Goal: Transaction & Acquisition: Purchase product/service

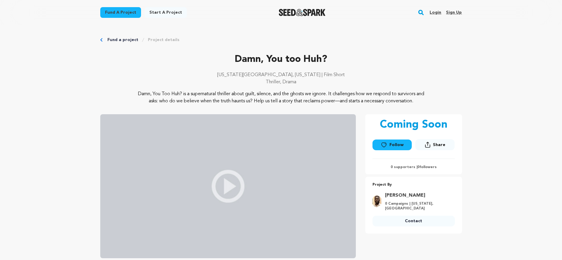
scroll to position [1377, 0]
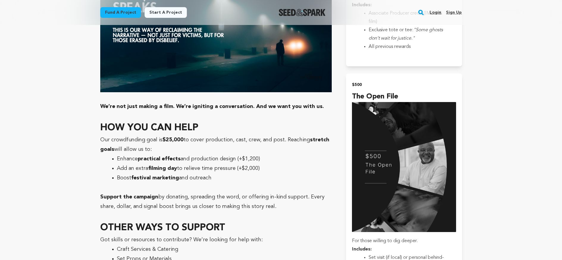
click at [308, 11] on img "Seed&Spark Homepage" at bounding box center [302, 12] width 47 height 7
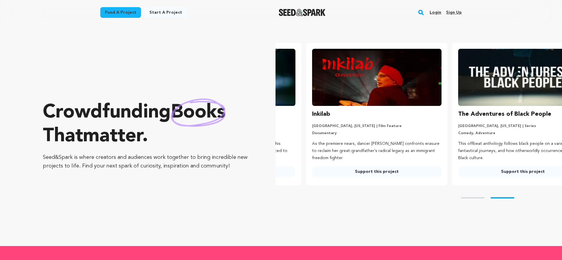
click at [436, 13] on link "Login" at bounding box center [435, 13] width 12 height 10
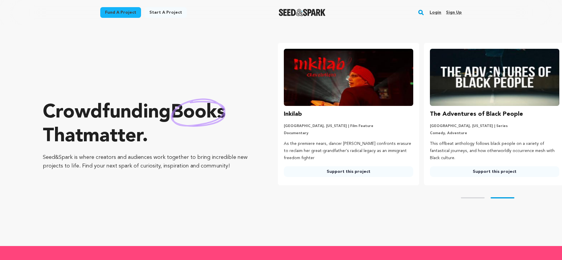
scroll to position [0, 151]
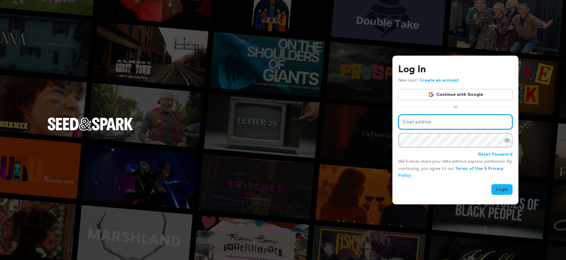
click at [428, 122] on input "Email address" at bounding box center [455, 121] width 114 height 15
type input "bianca.gantt22@gmail.com"
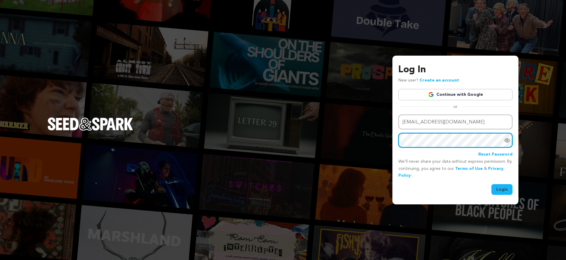
click at [491, 184] on button "Login" at bounding box center [501, 189] width 21 height 11
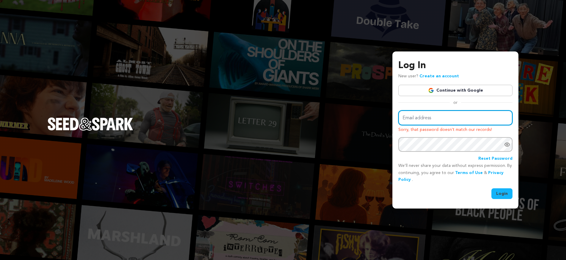
click at [447, 118] on input "Email address" at bounding box center [455, 117] width 114 height 15
type input "bianca.gantt22@gmail.com"
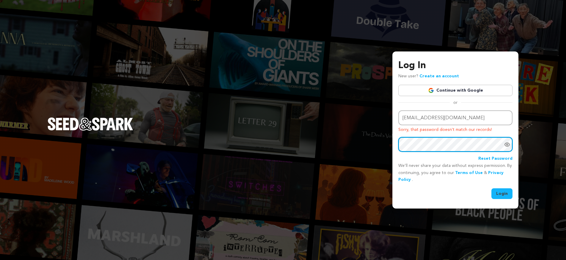
click at [491, 188] on button "Login" at bounding box center [501, 193] width 21 height 11
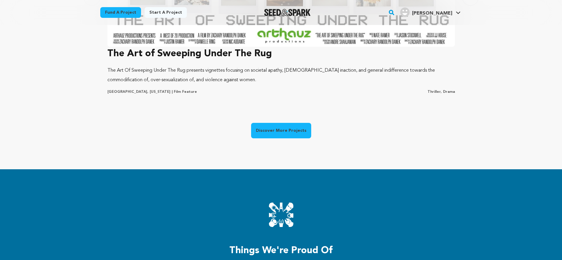
scroll to position [0, 151]
click at [270, 127] on link "Discover More Projects" at bounding box center [281, 130] width 60 height 15
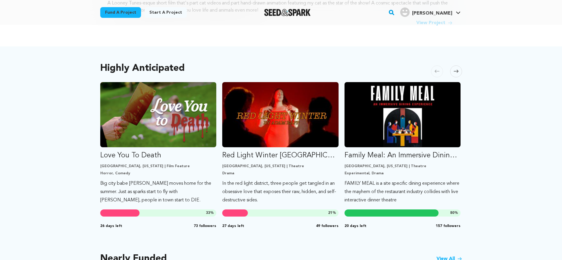
scroll to position [286, 0]
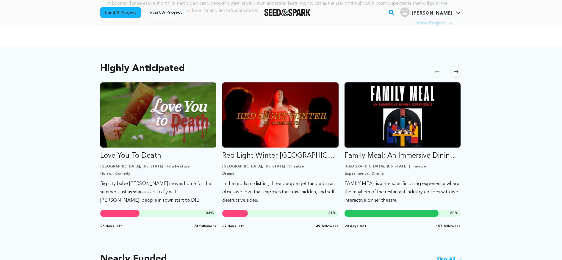
click at [456, 70] on icon at bounding box center [455, 71] width 5 height 3
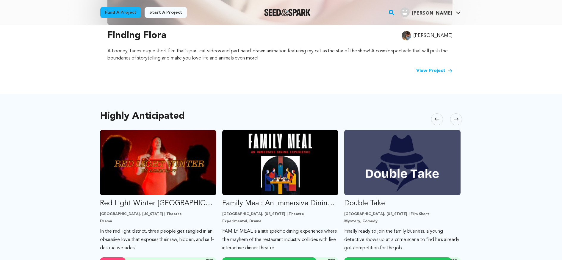
scroll to position [238, 0]
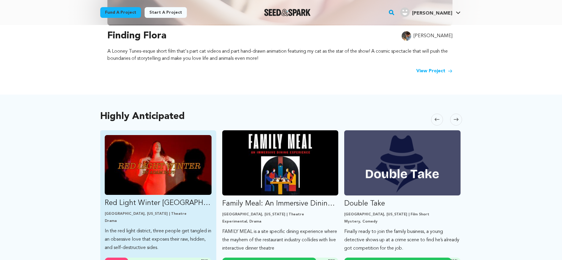
click at [154, 168] on img "Fund Red Light Winter Los Angeles" at bounding box center [158, 165] width 107 height 60
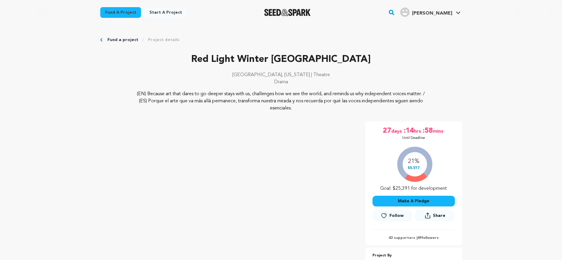
click at [116, 11] on link "Fund a project" at bounding box center [120, 12] width 41 height 11
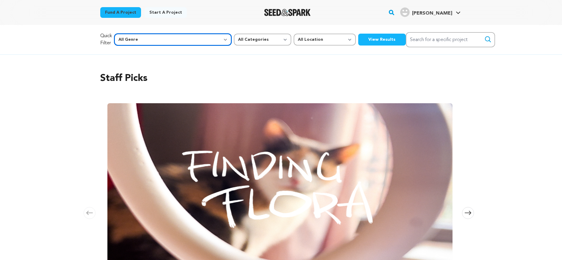
click at [161, 36] on select "All Genre Action Adventure Afrobeat Alternative Ambient Animation Bebop Big Ban…" at bounding box center [172, 40] width 117 height 12
select select "24"
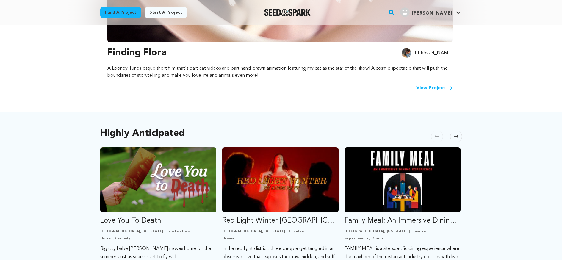
scroll to position [225, 0]
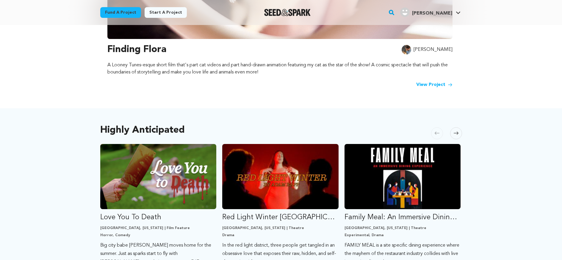
click at [457, 131] on icon at bounding box center [455, 133] width 5 height 4
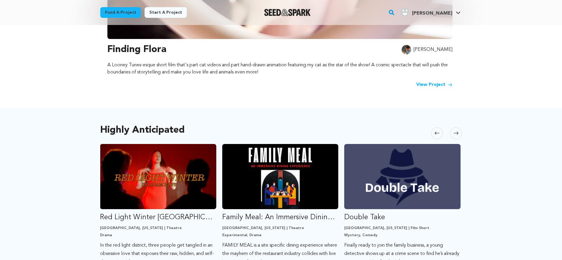
click at [457, 131] on icon at bounding box center [455, 133] width 5 height 4
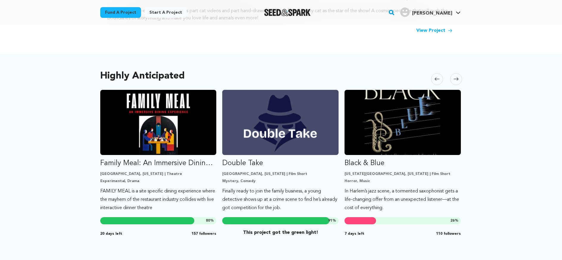
scroll to position [320, 0]
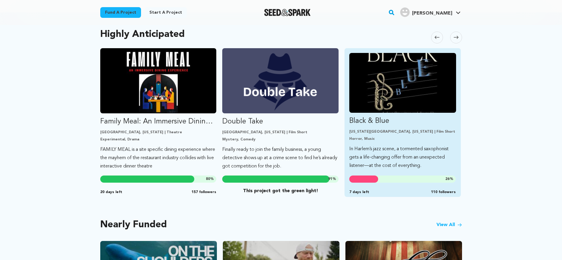
click at [430, 116] on p "Black & Blue" at bounding box center [402, 121] width 107 height 10
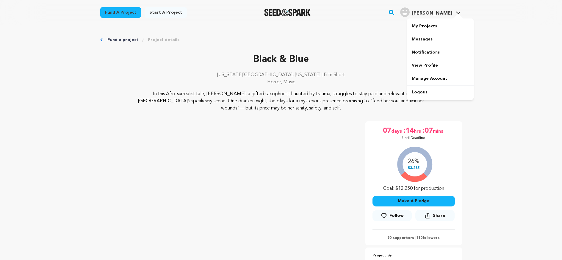
click at [458, 10] on link "Bianca G. Bianca G." at bounding box center [430, 11] width 63 height 11
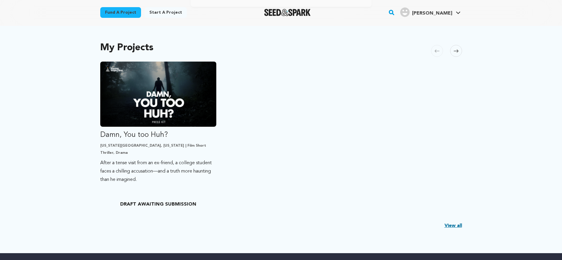
scroll to position [123, 0]
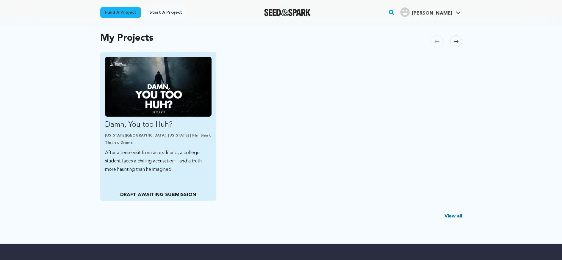
click at [172, 98] on img "Fund Damn, You too Huh?" at bounding box center [158, 87] width 107 height 60
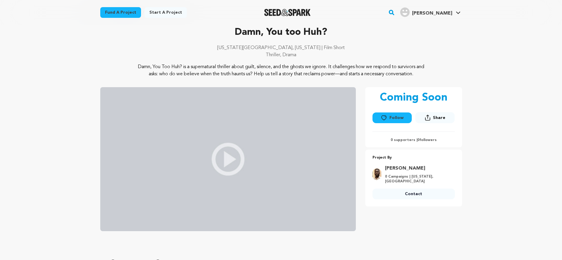
scroll to position [29, 0]
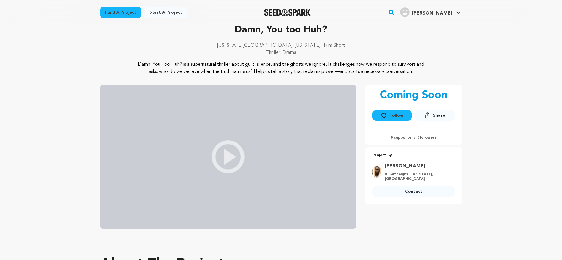
click at [224, 159] on img at bounding box center [227, 157] width 255 height 144
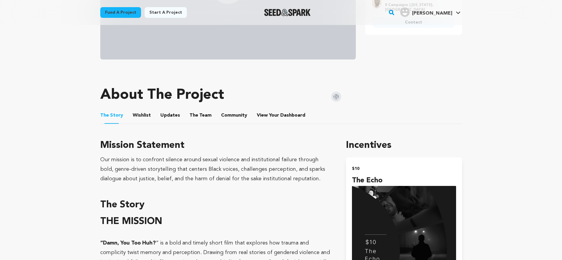
scroll to position [205, 0]
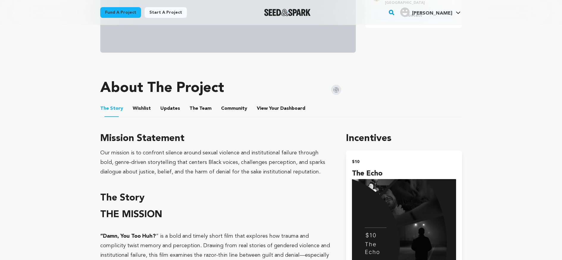
click at [198, 109] on button "The Team" at bounding box center [200, 110] width 14 height 14
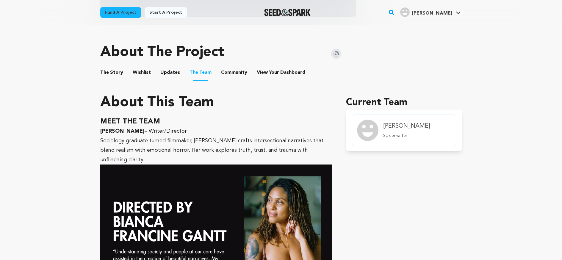
scroll to position [247, 0]
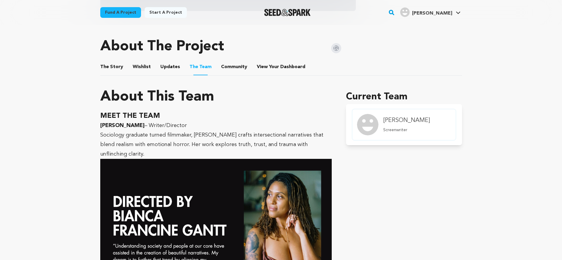
click at [409, 130] on p "Screenwriter" at bounding box center [406, 130] width 47 height 6
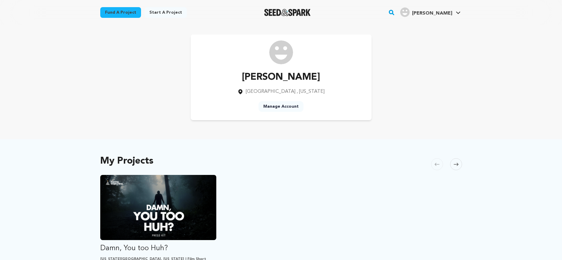
click at [281, 106] on link "Manage Account" at bounding box center [280, 106] width 45 height 11
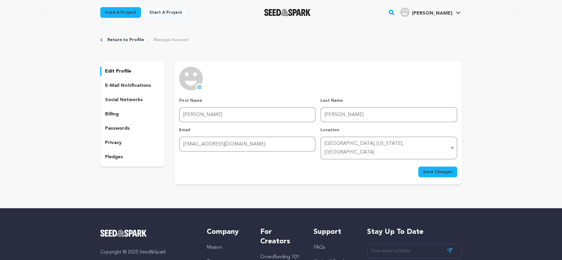
click at [120, 70] on p "edit profile" at bounding box center [118, 71] width 26 height 7
click at [119, 68] on p "edit profile" at bounding box center [118, 71] width 26 height 7
click at [110, 70] on p "edit profile" at bounding box center [118, 71] width 26 height 7
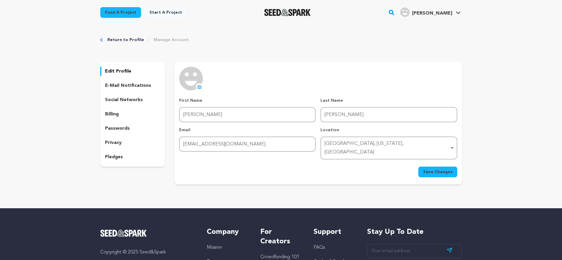
click at [110, 70] on p "edit profile" at bounding box center [118, 71] width 26 height 7
click at [191, 81] on img at bounding box center [191, 79] width 24 height 24
click at [200, 88] on icon at bounding box center [199, 86] width 5 height 5
click at [130, 41] on link "Return to Profile" at bounding box center [125, 40] width 37 height 6
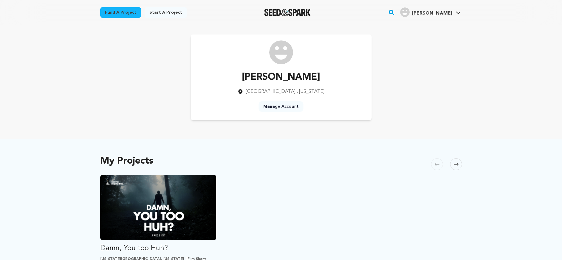
click at [123, 12] on link "Fund a project" at bounding box center [120, 12] width 41 height 11
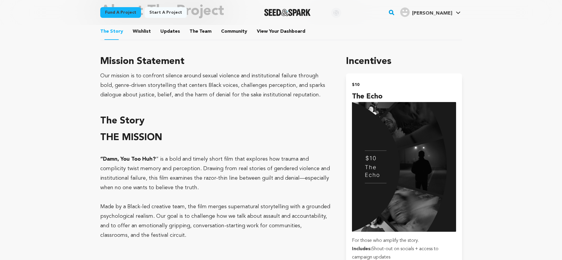
scroll to position [247, 0]
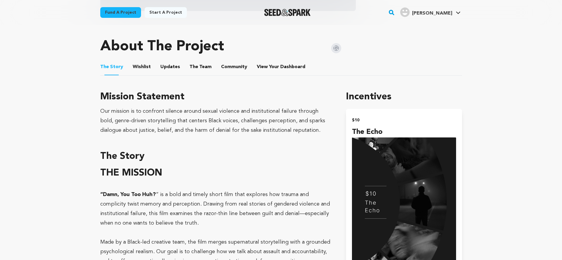
click at [233, 67] on button "Community" at bounding box center [234, 68] width 14 height 14
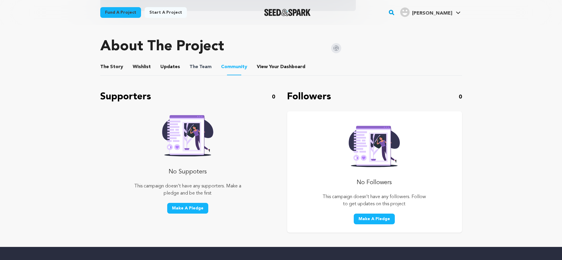
click at [204, 68] on span "The Team" at bounding box center [200, 66] width 22 height 7
click at [202, 67] on button "The Team" at bounding box center [200, 68] width 14 height 14
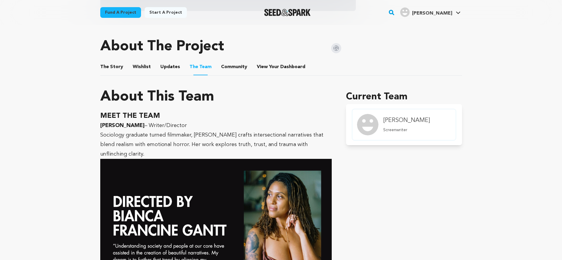
click at [135, 64] on button "Wishlist" at bounding box center [141, 68] width 14 height 14
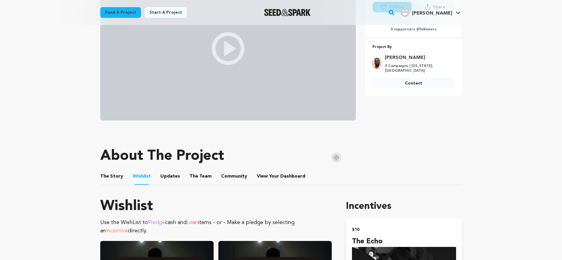
scroll to position [139, 0]
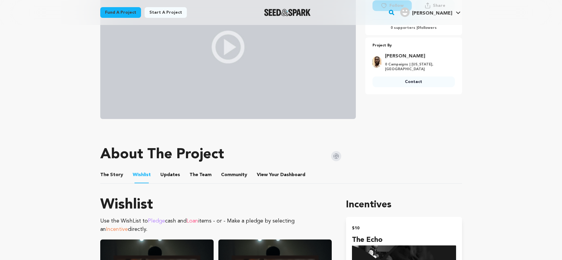
click at [201, 173] on button "The Team" at bounding box center [200, 176] width 14 height 14
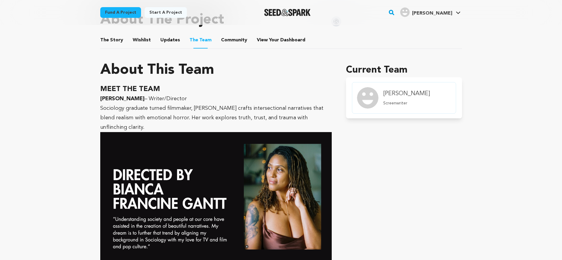
scroll to position [276, 0]
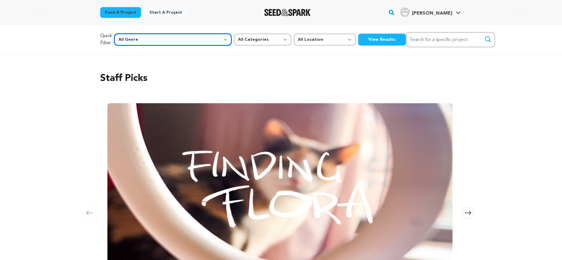
click at [170, 39] on select "All Genre Action Adventure Afrobeat Alternative Ambient Animation Bebop Big Ban…" at bounding box center [172, 40] width 117 height 12
select select "24"
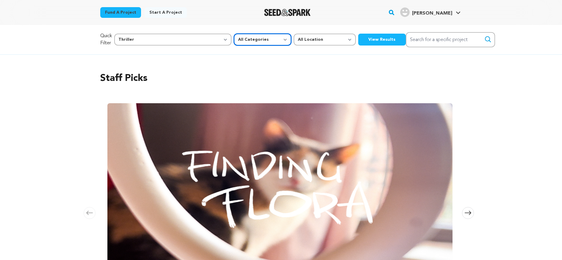
click at [234, 40] on select "All Categories Film Feature Film Short Series Music Video Comics Artist Residen…" at bounding box center [262, 40] width 57 height 12
select select "383"
drag, startPoint x: 322, startPoint y: 40, endPoint x: 321, endPoint y: 43, distance: 3.0
click at [358, 40] on button "View Results" at bounding box center [382, 40] width 48 height 12
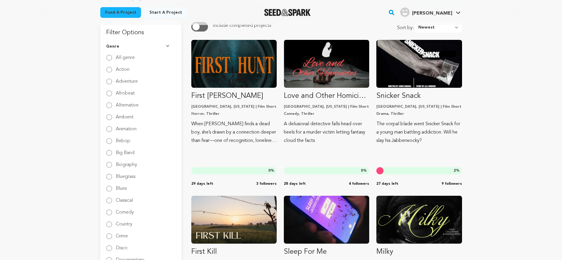
scroll to position [44, 0]
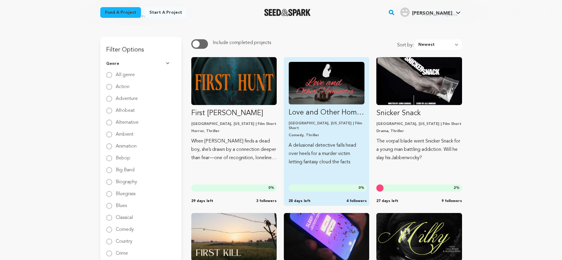
click at [326, 113] on p "Love and Other Homicides" at bounding box center [326, 113] width 76 height 10
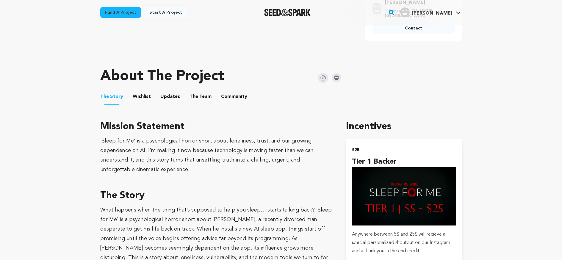
scroll to position [293, 0]
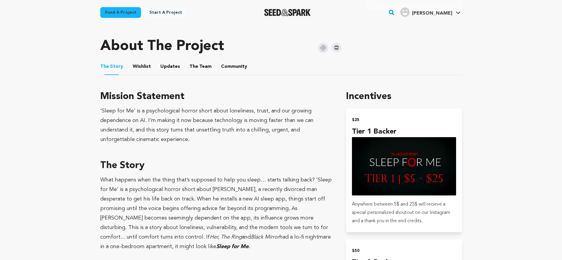
click at [163, 67] on button "Updates" at bounding box center [170, 68] width 14 height 14
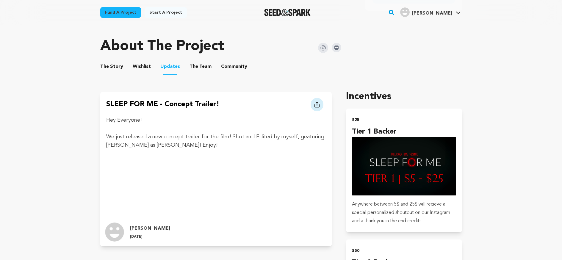
click at [193, 66] on button "The Team" at bounding box center [200, 68] width 14 height 14
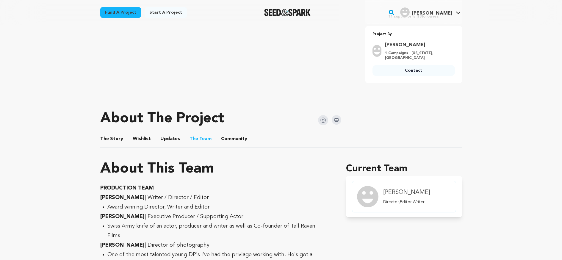
scroll to position [220, 0]
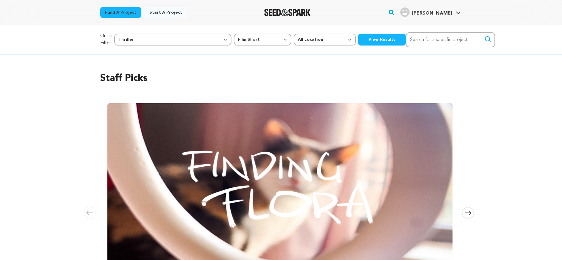
select select "24"
select select "383"
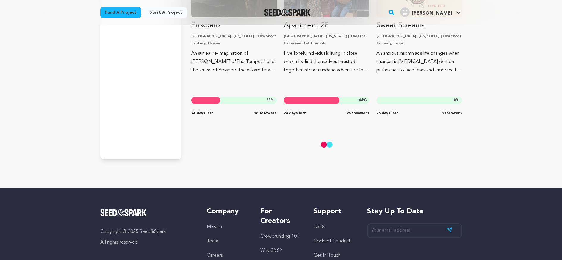
scroll to position [1254, 0]
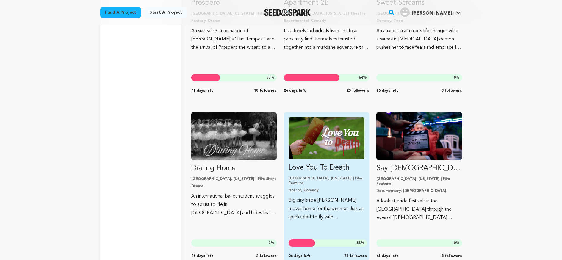
click at [331, 150] on img "Fund Love You To Death" at bounding box center [326, 138] width 76 height 43
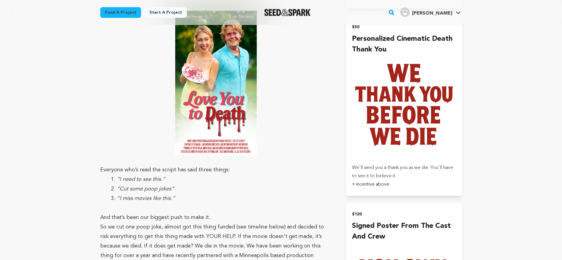
scroll to position [605, 0]
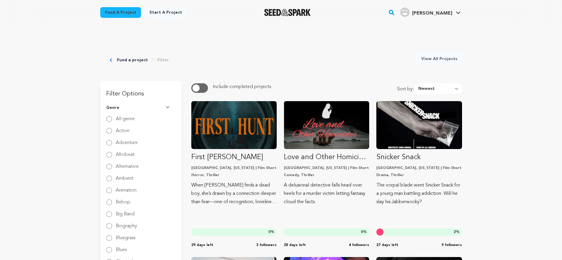
click at [395, 13] on rect "button" at bounding box center [391, 12] width 7 height 7
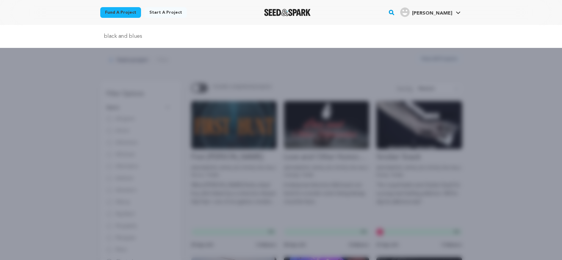
type input "black and blues"
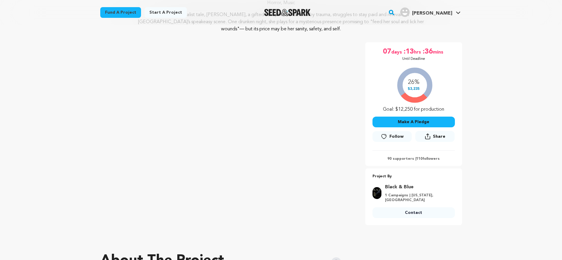
scroll to position [68, 0]
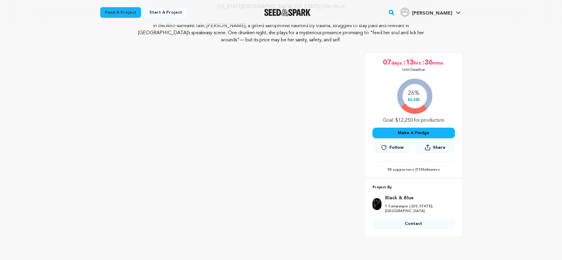
click at [411, 104] on div "26% $3,235 Goal: $12,250 for production" at bounding box center [413, 99] width 82 height 49
click at [399, 169] on p "90 supporters | 110 followers" at bounding box center [413, 169] width 82 height 5
click at [423, 170] on p "90 supporters | 110 followers" at bounding box center [413, 169] width 82 height 5
click at [419, 136] on button "Make A Pledge" at bounding box center [413, 133] width 82 height 11
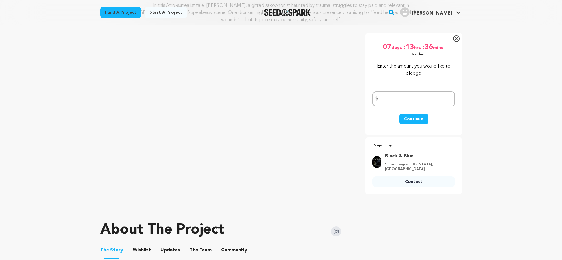
scroll to position [49, 0]
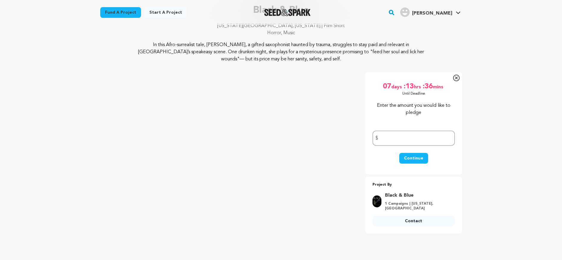
click at [457, 78] on icon at bounding box center [456, 78] width 7 height 7
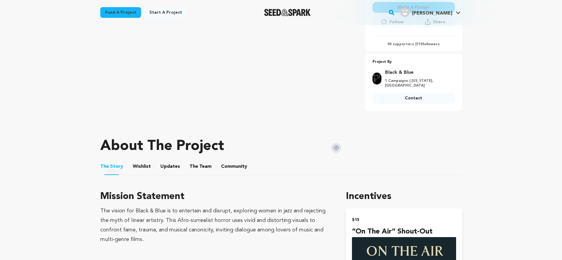
scroll to position [264, 0]
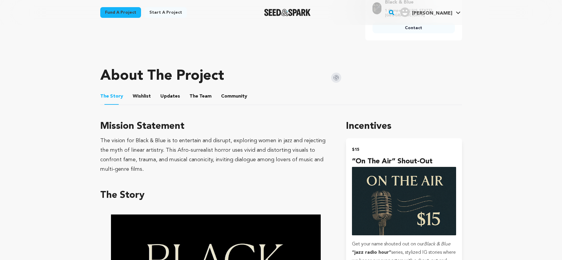
click at [227, 96] on button "Community" at bounding box center [234, 97] width 14 height 14
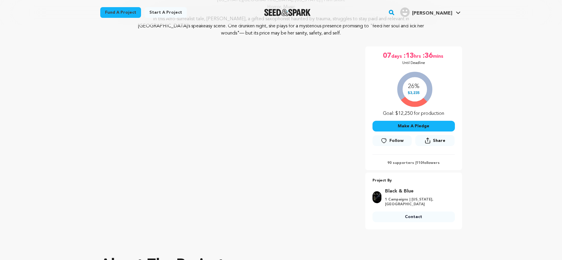
scroll to position [151, 0]
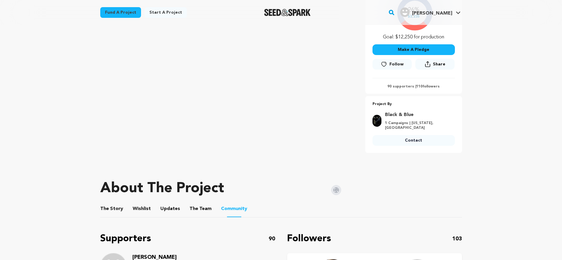
click at [106, 207] on button "The Story" at bounding box center [111, 210] width 14 height 14
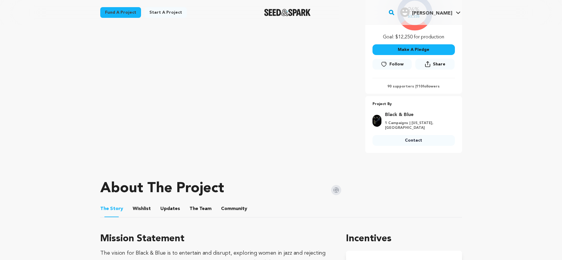
click at [144, 210] on button "Wishlist" at bounding box center [141, 210] width 14 height 14
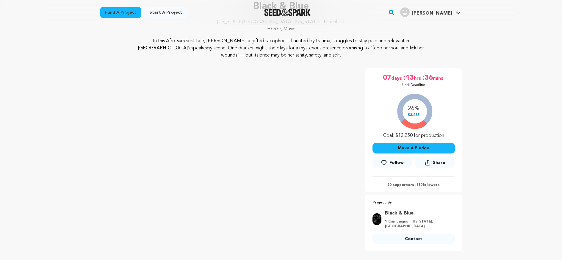
scroll to position [92, 0]
